Goal: Task Accomplishment & Management: Manage account settings

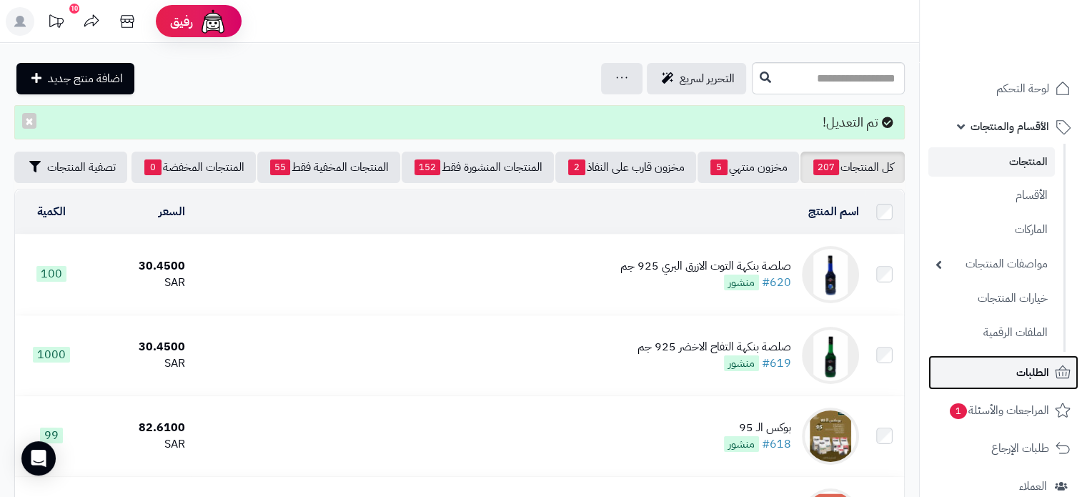
click at [977, 355] on link "الطلبات" at bounding box center [1003, 372] width 150 height 34
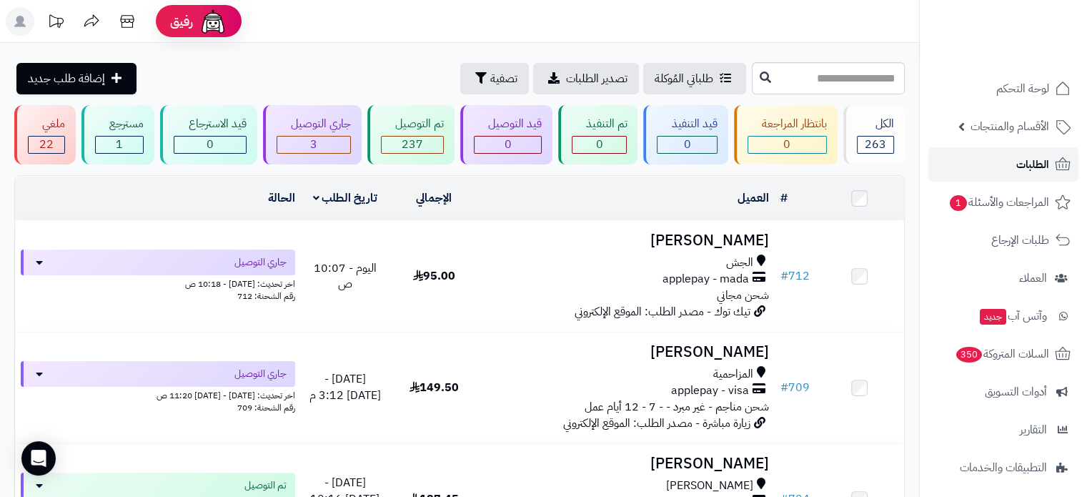
click at [981, 156] on link "الطلبات" at bounding box center [1003, 164] width 150 height 34
click at [992, 168] on link "الطلبات" at bounding box center [1003, 164] width 150 height 34
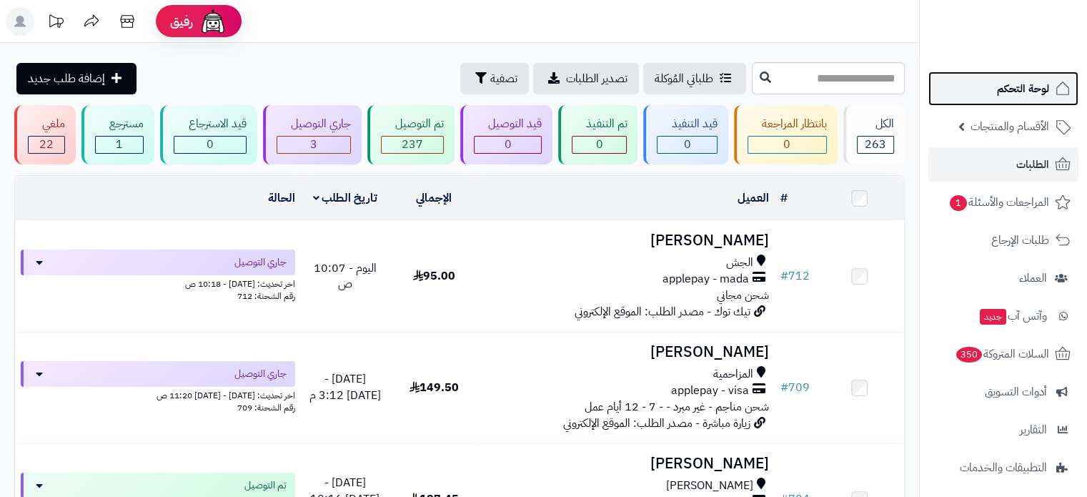
click at [1029, 89] on span "لوحة التحكم" at bounding box center [1023, 89] width 52 height 20
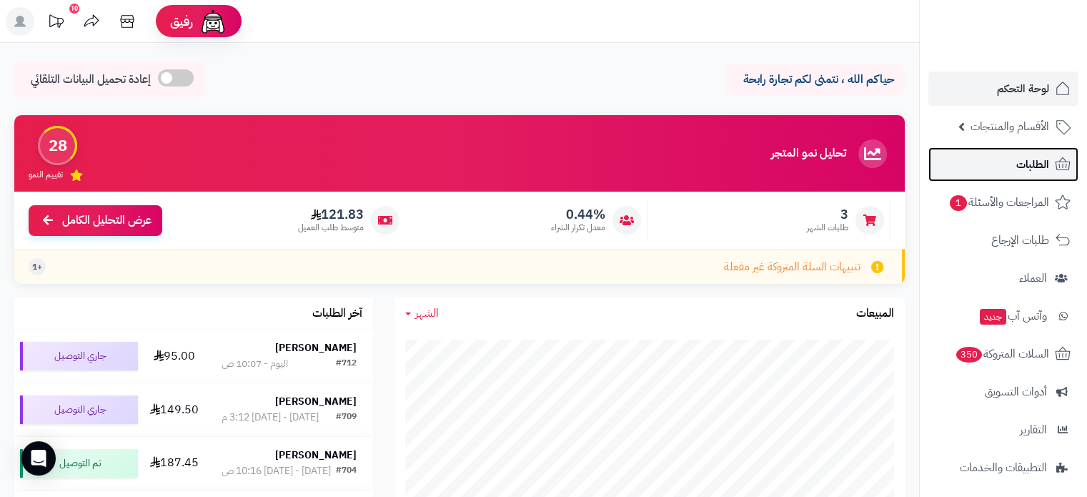
click at [1006, 163] on link "الطلبات" at bounding box center [1003, 164] width 150 height 34
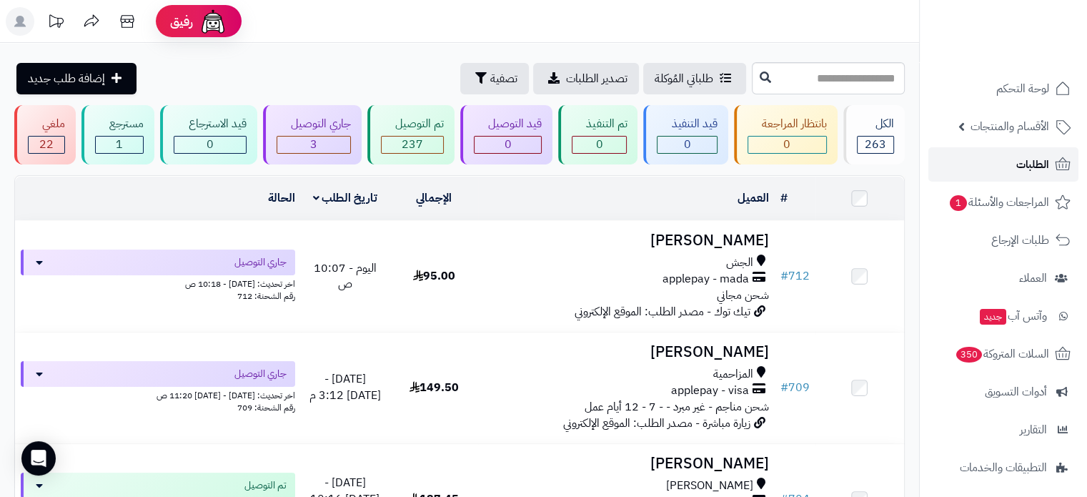
click at [992, 154] on link "الطلبات" at bounding box center [1003, 164] width 150 height 34
click at [977, 159] on link "الطلبات" at bounding box center [1003, 164] width 150 height 34
